Goal: Find specific fact: Find specific fact

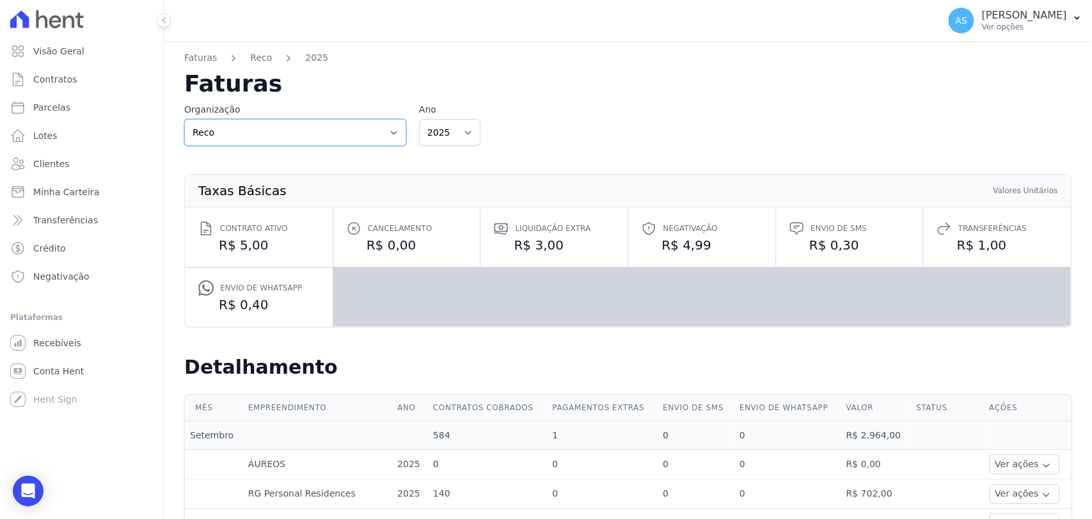
click at [394, 129] on select "Reco Reco - Ghia" at bounding box center [295, 132] width 222 height 27
select select "86851434-f936-4fca-89cf-a191b169b558"
click at [184, 119] on select "Reco Reco - Ghia" at bounding box center [295, 132] width 222 height 27
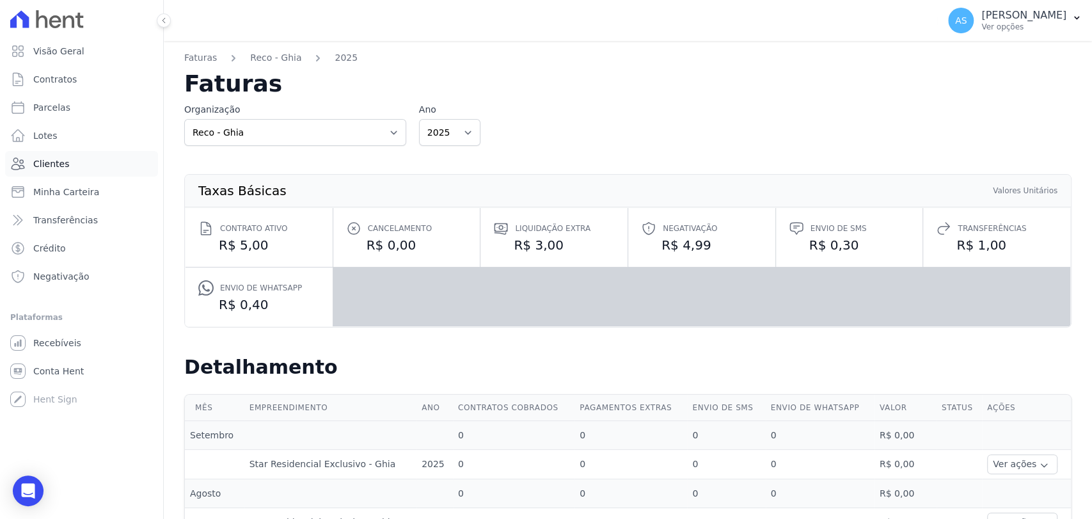
click at [51, 162] on span "Clientes" at bounding box center [51, 163] width 36 height 13
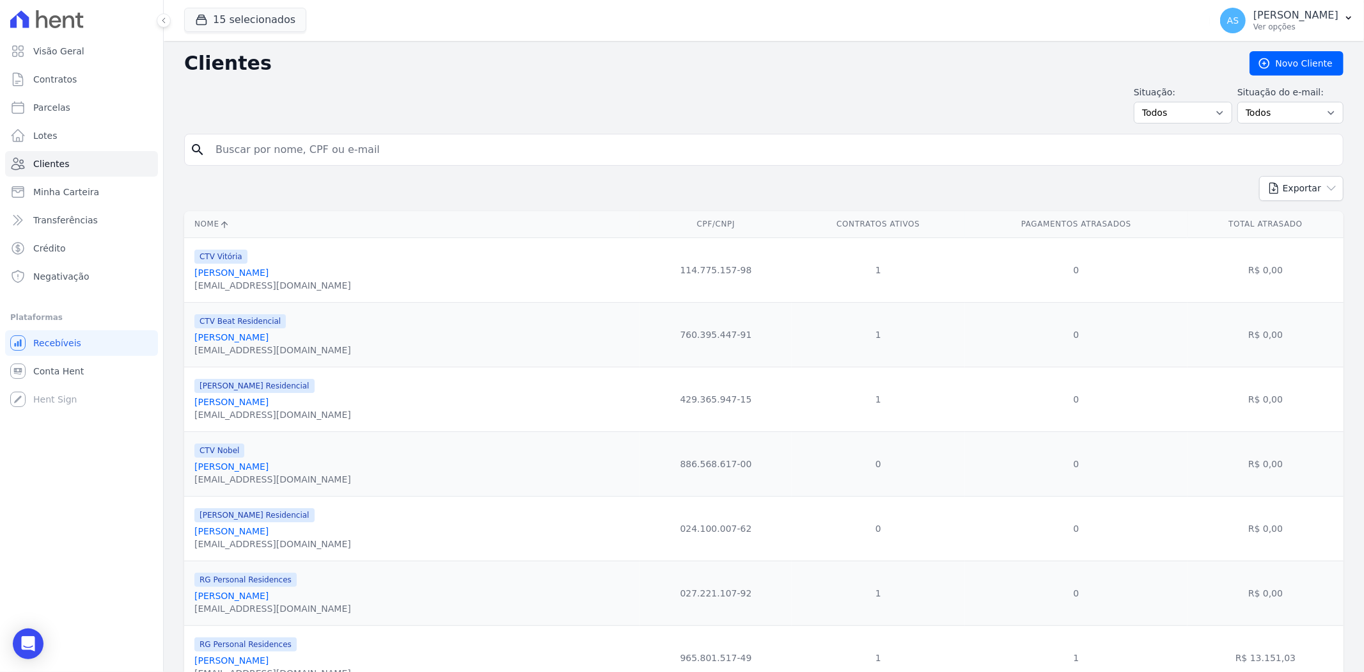
click at [250, 147] on input "search" at bounding box center [773, 150] width 1130 height 26
paste input "[PERSON_NAME]"
type input "[PERSON_NAME]"
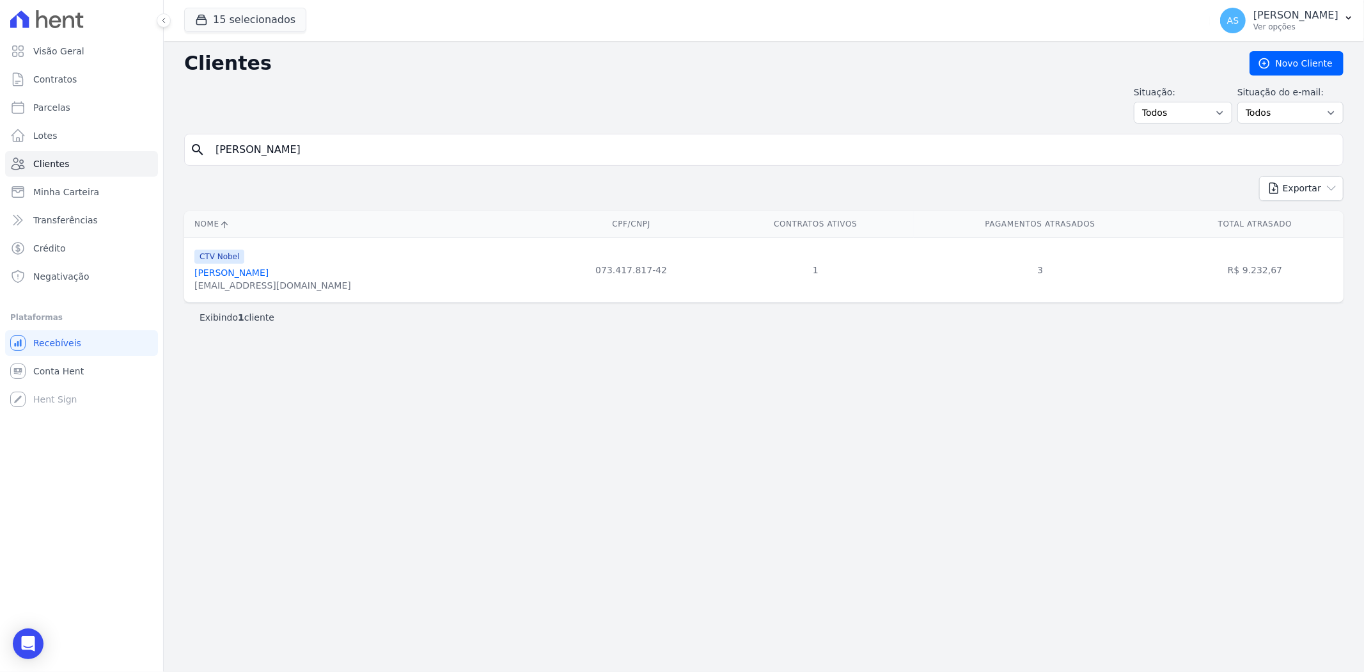
click at [229, 276] on link "[PERSON_NAME]" at bounding box center [231, 272] width 74 height 10
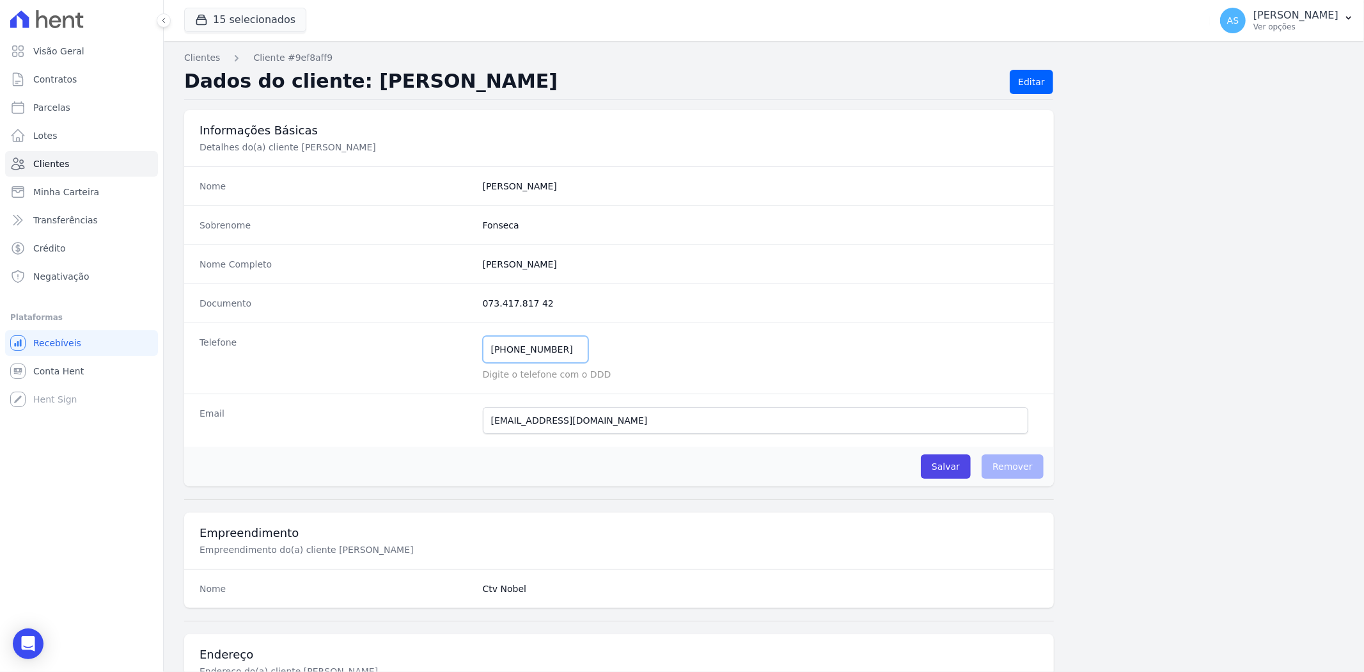
drag, startPoint x: 567, startPoint y: 351, endPoint x: 426, endPoint y: 351, distance: 141.4
click at [426, 351] on div "Telefone [PHONE_NUMBER] Mensagem de SMS ainda não enviada.. Mensagem de [PERSON…" at bounding box center [619, 357] width 870 height 71
drag, startPoint x: 614, startPoint y: 427, endPoint x: 450, endPoint y: 419, distance: 164.6
click at [450, 419] on div "Email [EMAIL_ADDRESS][DOMAIN_NAME] Email confirmado." at bounding box center [619, 419] width 870 height 53
drag, startPoint x: 562, startPoint y: 308, endPoint x: 446, endPoint y: 307, distance: 115.8
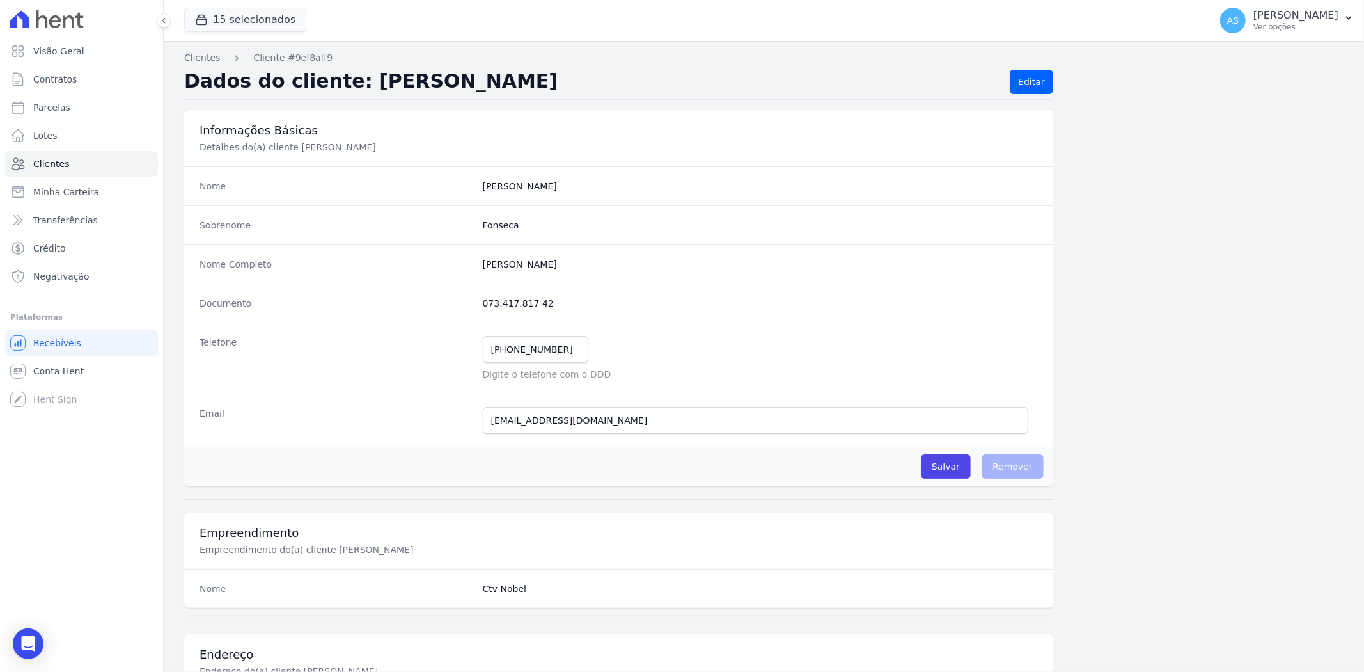
click at [446, 307] on div "Documento 073.417.817 42" at bounding box center [619, 302] width 870 height 39
copy div "073.417.817 42"
click at [49, 165] on span "Clientes" at bounding box center [51, 163] width 36 height 13
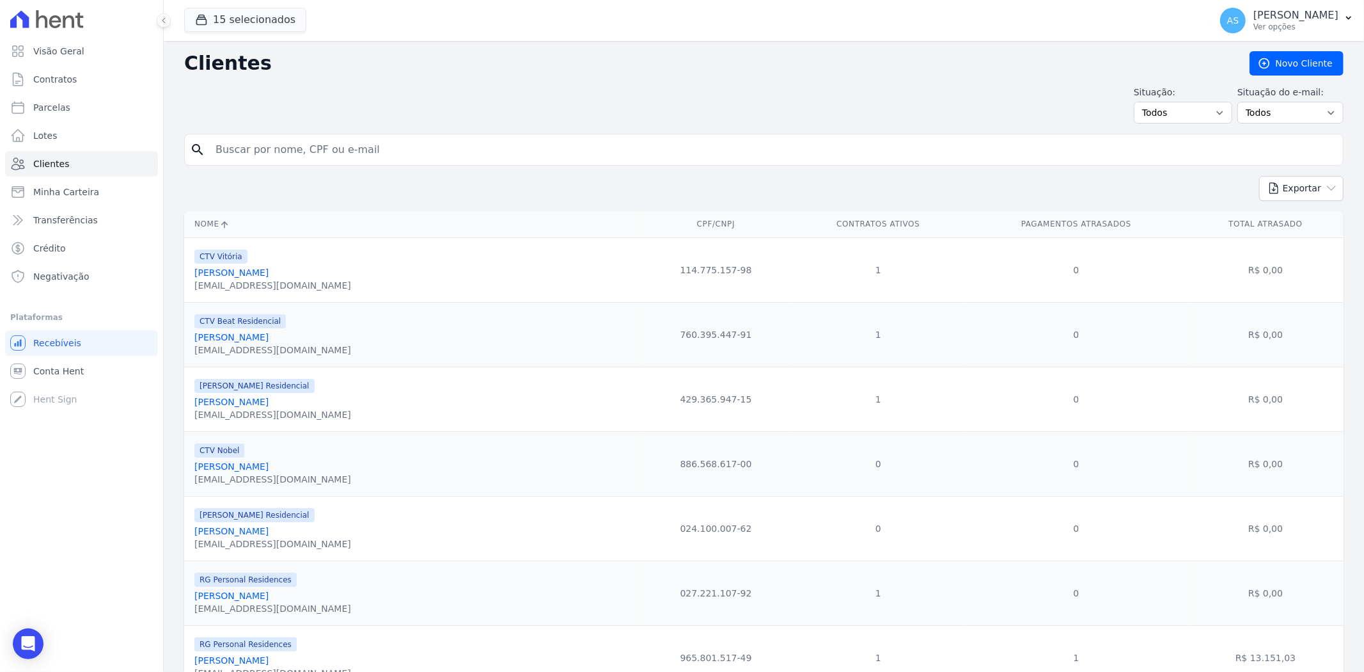
click at [344, 150] on input "search" at bounding box center [773, 150] width 1130 height 26
paste input "[PERSON_NAME]"
type input "[PERSON_NAME]"
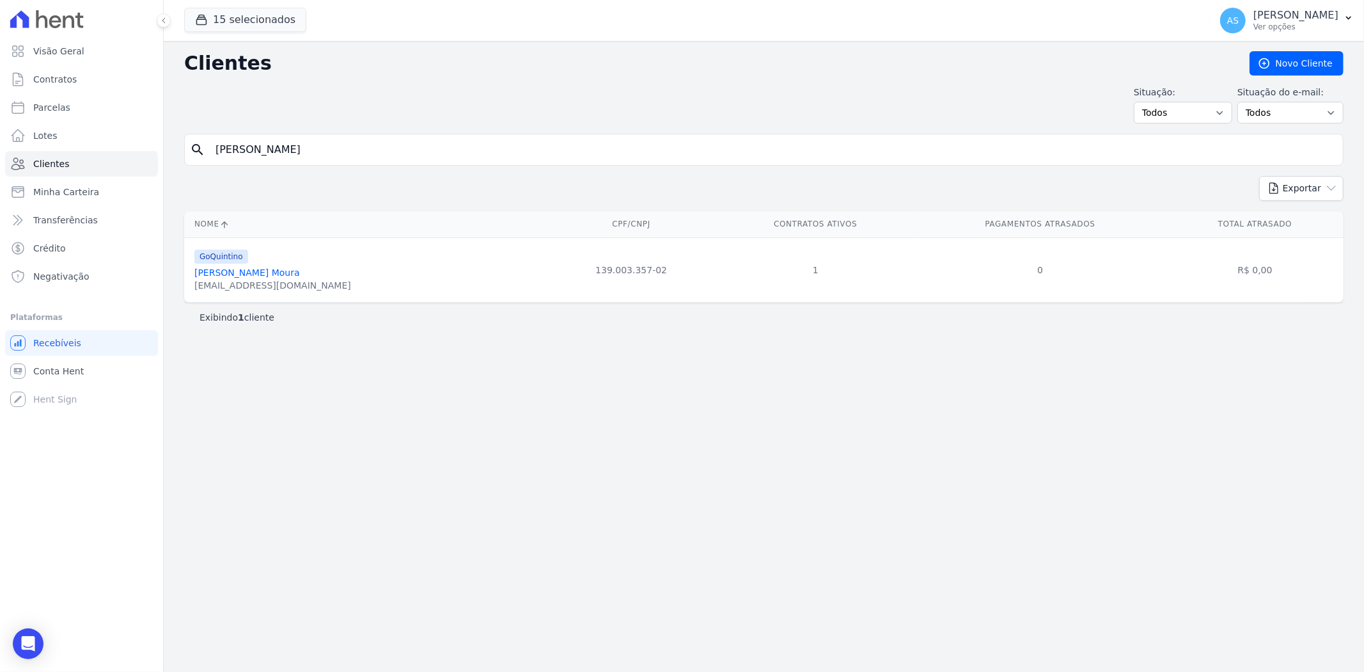
click at [288, 278] on link "[PERSON_NAME] Moura" at bounding box center [247, 272] width 106 height 10
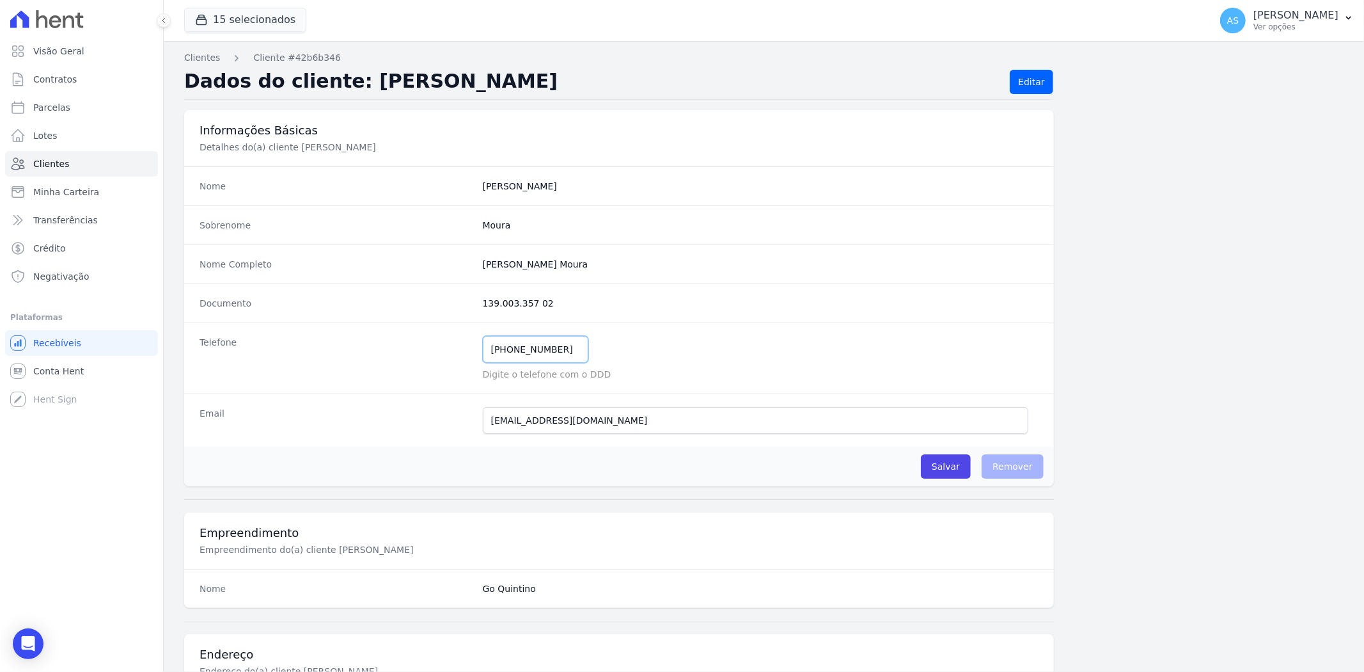
drag, startPoint x: 571, startPoint y: 351, endPoint x: 440, endPoint y: 354, distance: 130.6
click at [440, 354] on div "Telefone [PHONE_NUMBER] Mensagem de SMS ainda não enviada.. Mensagem de [PERSON…" at bounding box center [619, 357] width 870 height 71
drag, startPoint x: 623, startPoint y: 427, endPoint x: 429, endPoint y: 417, distance: 194.7
click at [429, 417] on div "Email [EMAIL_ADDRESS][DOMAIN_NAME] Email confirmado." at bounding box center [619, 419] width 870 height 53
drag, startPoint x: 551, startPoint y: 309, endPoint x: 419, endPoint y: 312, distance: 132.4
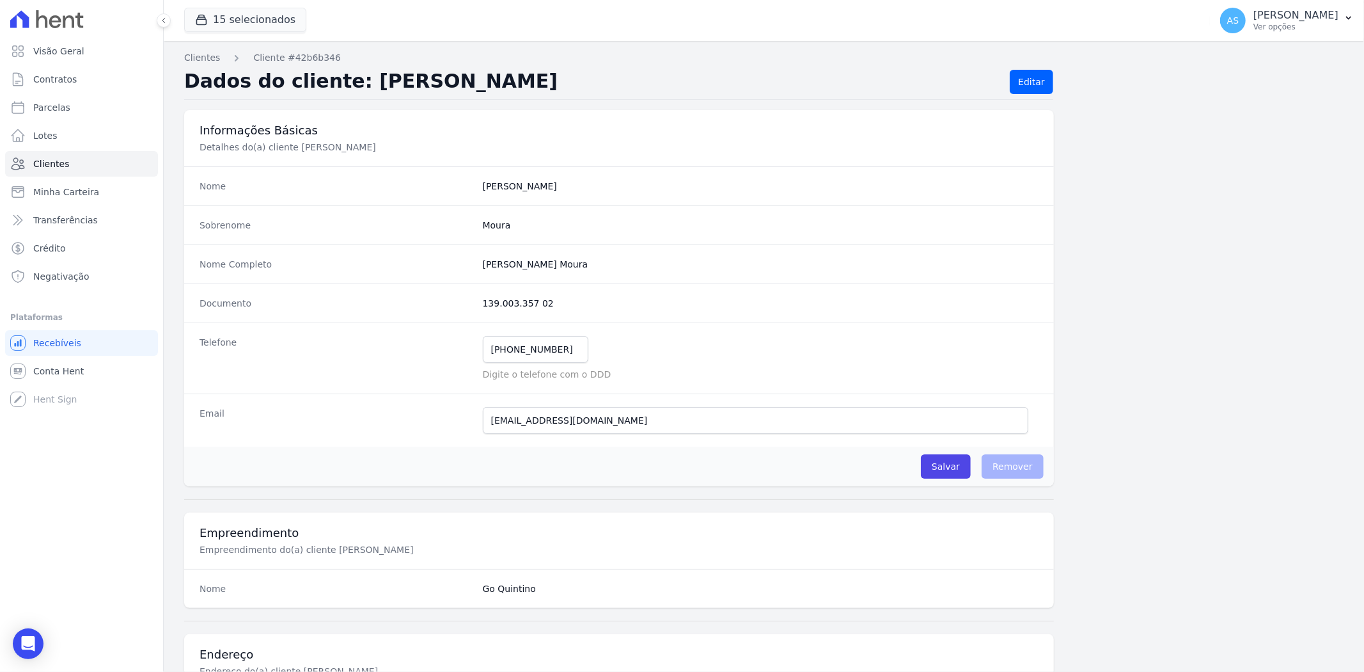
click at [419, 312] on div "Documento 139.003.357 02" at bounding box center [619, 302] width 870 height 39
copy div "139.003.357 02"
